Goal: Transaction & Acquisition: Purchase product/service

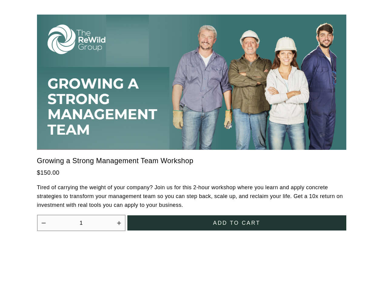
scroll to position [1676, 0]
click at [119, 221] on icon "Increase quantity by 1" at bounding box center [119, 223] width 4 height 4
type input "2"
click at [237, 220] on span "Add to cart" at bounding box center [236, 223] width 47 height 6
